Goal: Use online tool/utility: Utilize a website feature to perform a specific function

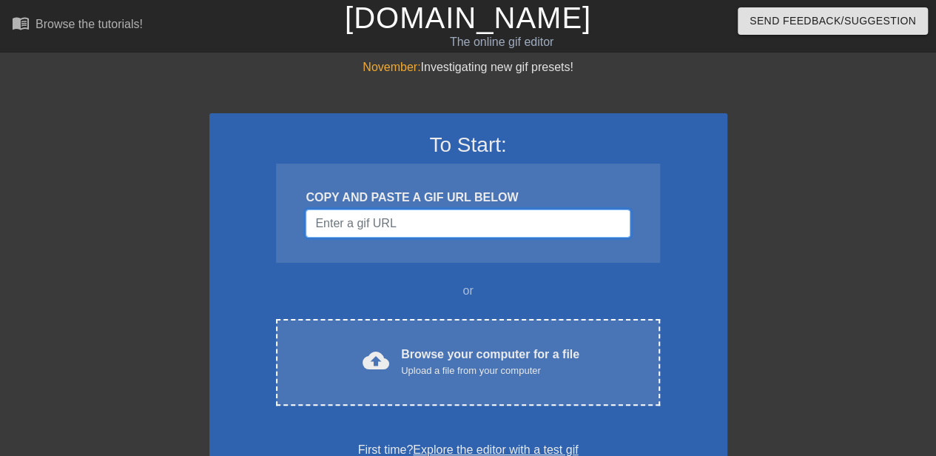
click at [493, 229] on input "Username" at bounding box center [467, 223] width 324 height 28
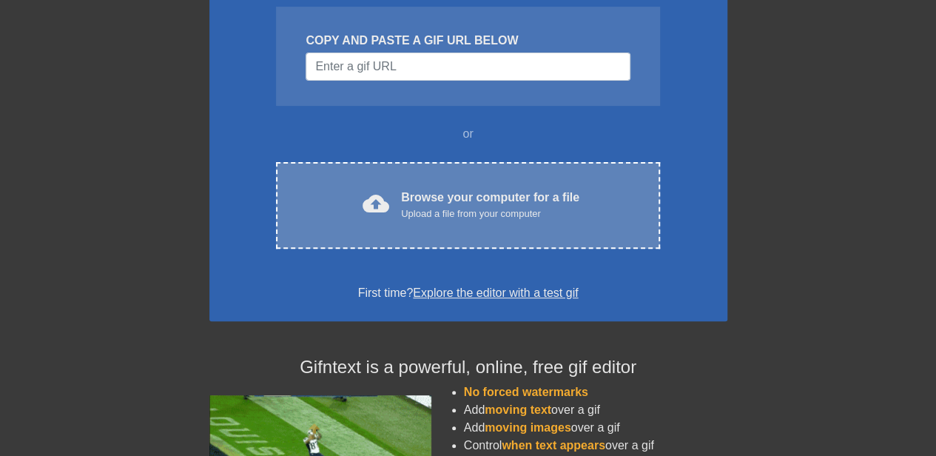
scroll to position [95, 0]
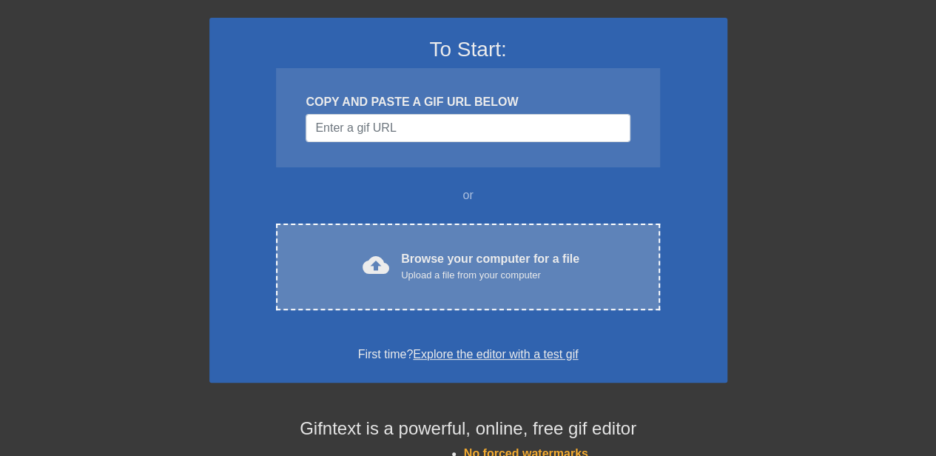
click at [459, 268] on div "Upload a file from your computer" at bounding box center [490, 275] width 178 height 15
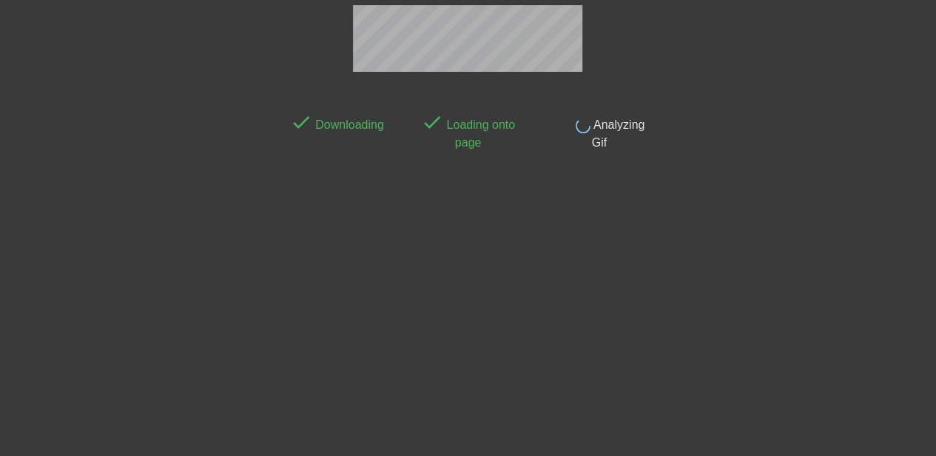
scroll to position [36, 0]
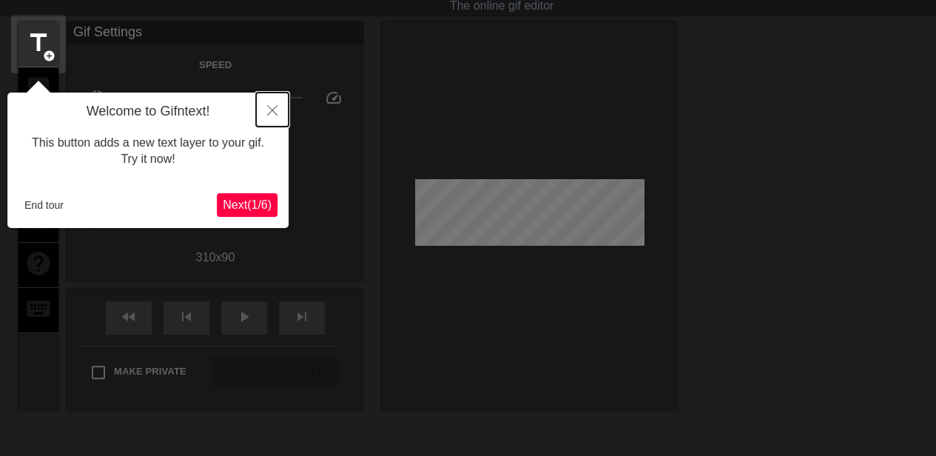
click at [272, 106] on icon "Close" at bounding box center [272, 110] width 10 height 10
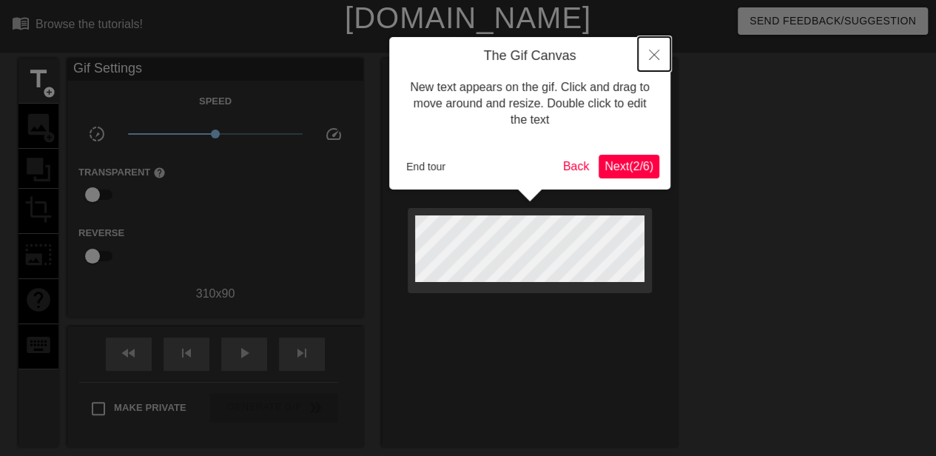
click at [653, 51] on icon "Close" at bounding box center [654, 55] width 10 height 10
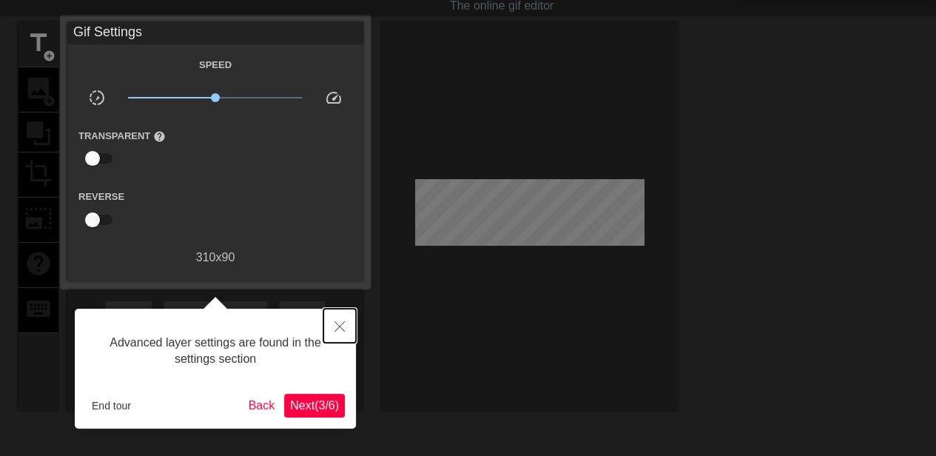
click at [336, 328] on icon "Close" at bounding box center [339, 326] width 10 height 10
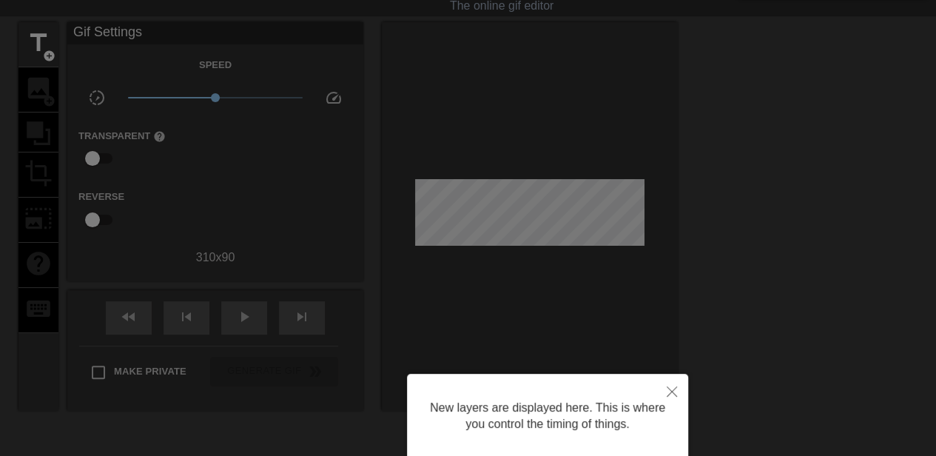
scroll to position [203, 0]
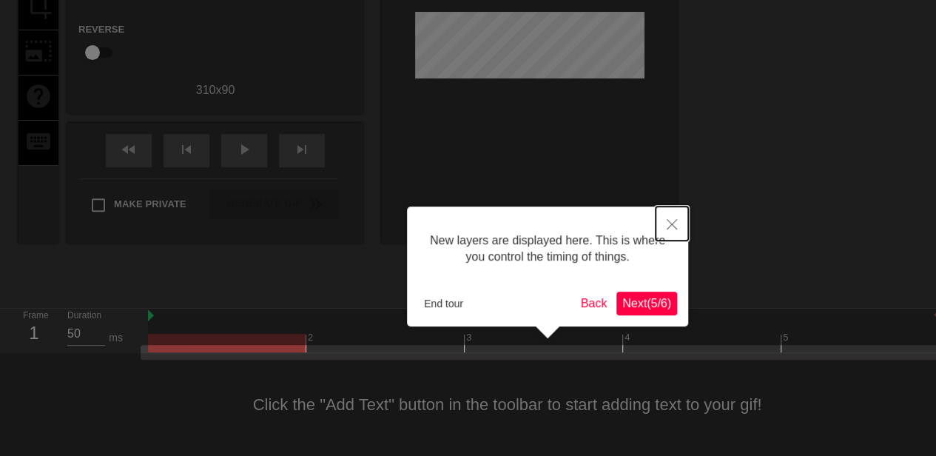
click at [671, 230] on button "Close" at bounding box center [671, 223] width 33 height 34
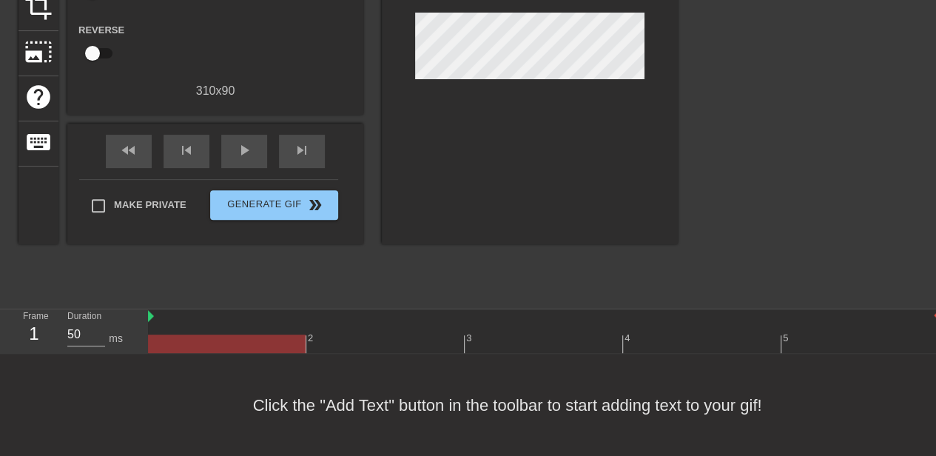
scroll to position [49, 0]
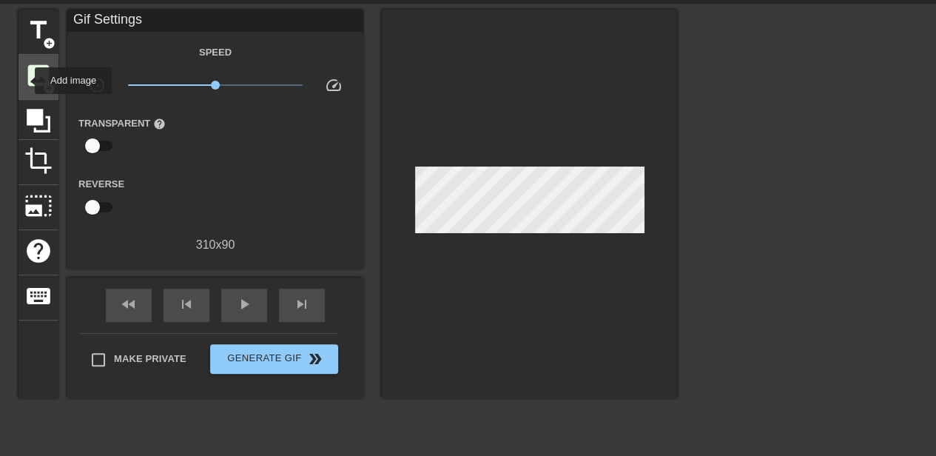
click at [25, 81] on span "image" at bounding box center [38, 75] width 28 height 28
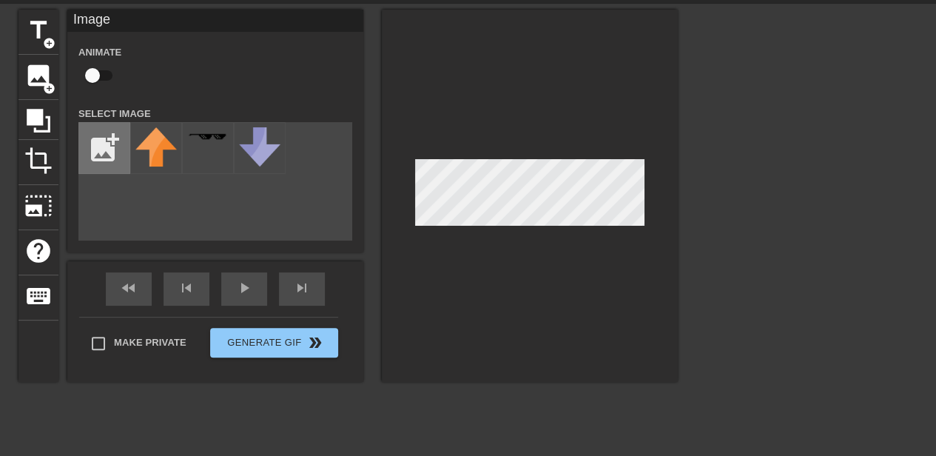
click at [104, 155] on input "file" at bounding box center [104, 148] width 50 height 50
type input "C:\fakepath\2025_09_01_0xw_Kleki.png"
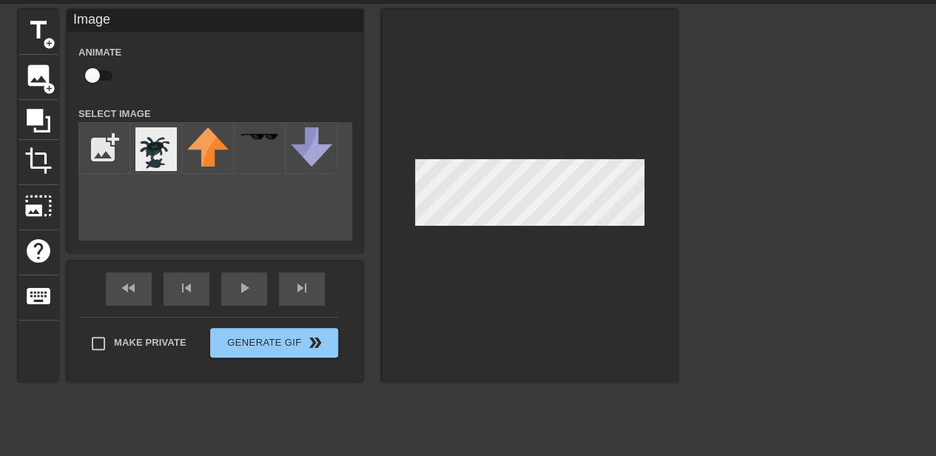
click at [439, 388] on div "title add_circle image add_circle crop photo_size_select_large help keyboard Im…" at bounding box center [347, 232] width 659 height 444
click at [165, 158] on img at bounding box center [155, 149] width 41 height 44
click at [152, 158] on img at bounding box center [155, 149] width 41 height 44
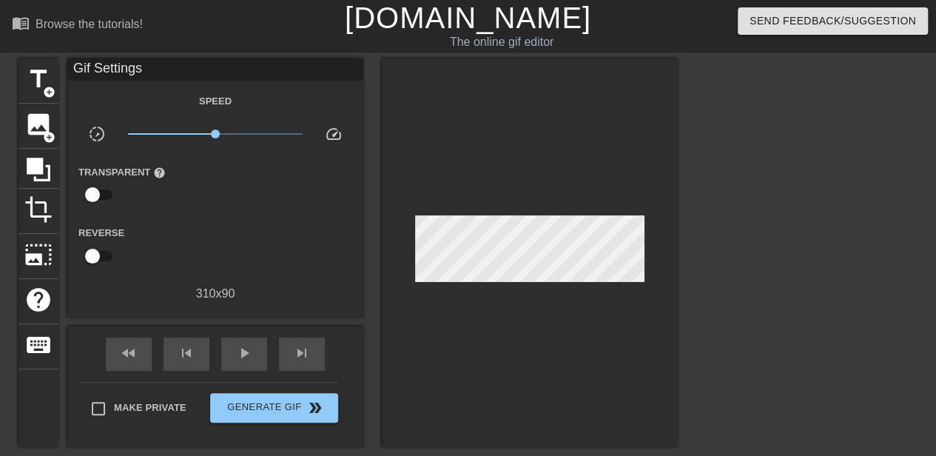
drag, startPoint x: 170, startPoint y: 153, endPoint x: 496, endPoint y: 211, distance: 331.2
click at [496, 211] on div at bounding box center [530, 252] width 296 height 388
click at [38, 279] on div "help" at bounding box center [38, 301] width 40 height 45
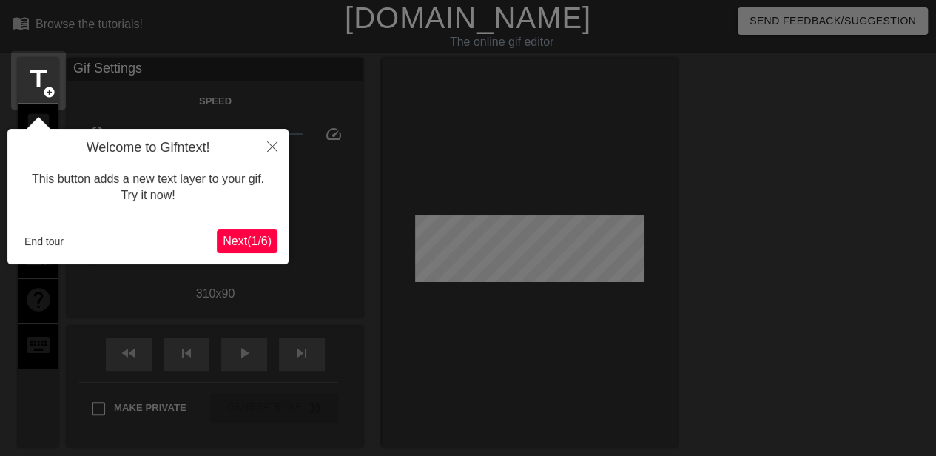
scroll to position [36, 0]
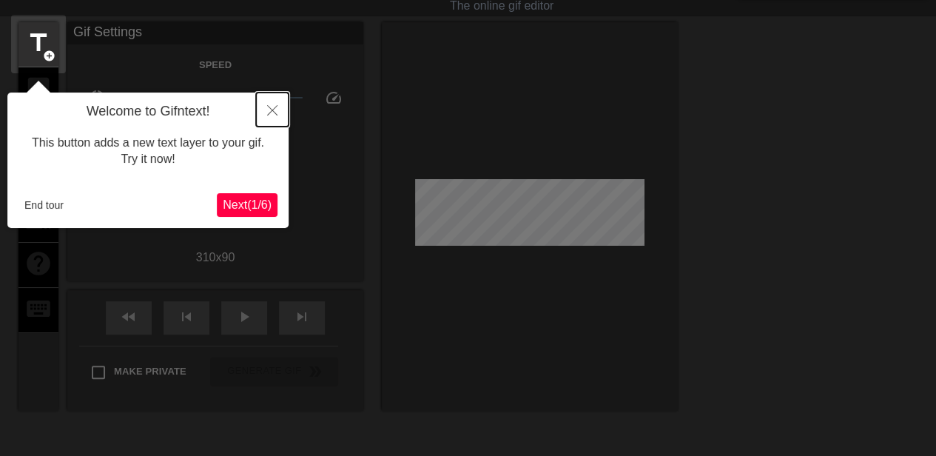
click at [269, 106] on icon "Close" at bounding box center [272, 110] width 10 height 10
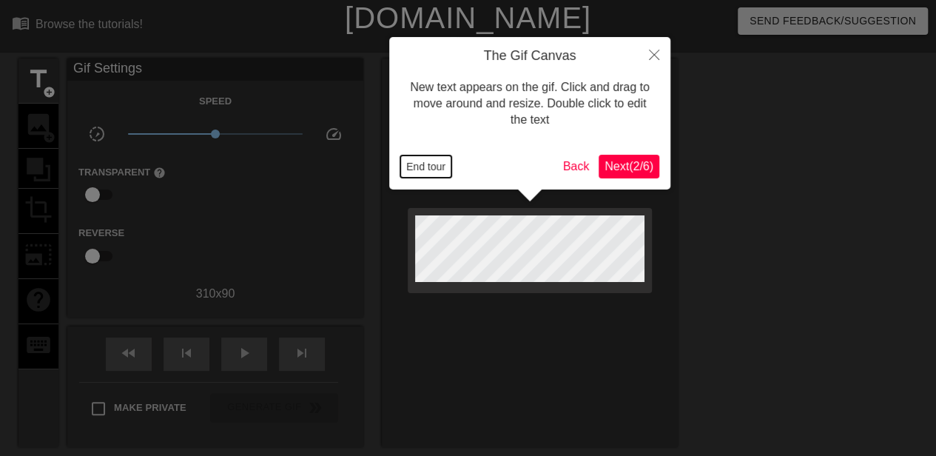
click at [414, 177] on button "End tour" at bounding box center [425, 166] width 51 height 22
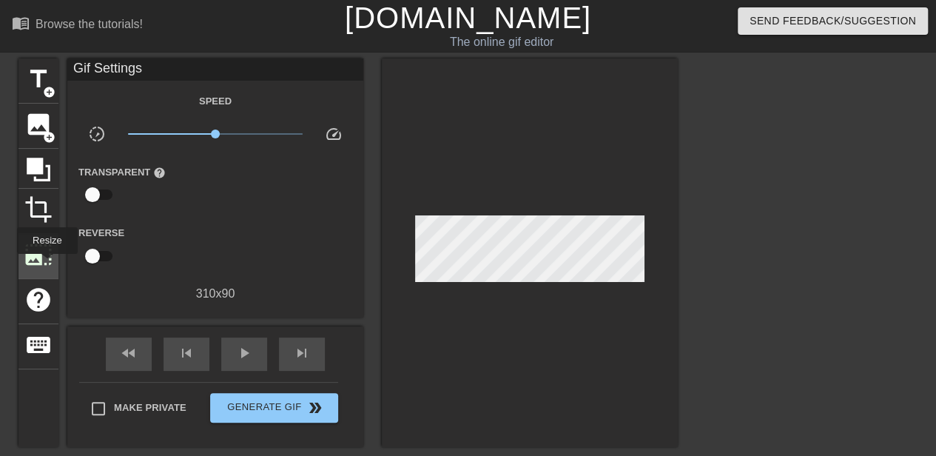
click at [46, 264] on div "photo_size_select_large" at bounding box center [38, 256] width 40 height 45
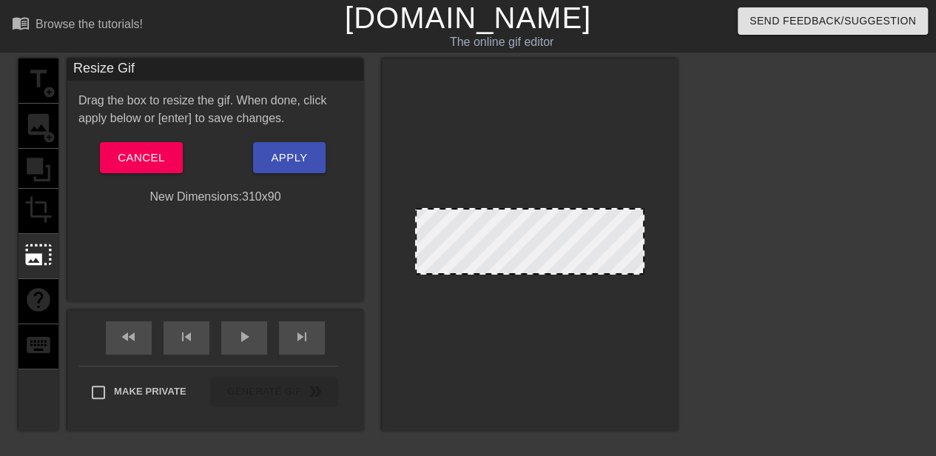
drag, startPoint x: 643, startPoint y: 206, endPoint x: 651, endPoint y: 202, distance: 8.6
click at [651, 202] on div at bounding box center [530, 244] width 296 height 372
click at [34, 82] on div "title add_circle image add_circle crop photo_size_select_large help keyboard" at bounding box center [38, 244] width 40 height 372
click at [38, 240] on span "photo_size_select_large" at bounding box center [38, 254] width 28 height 28
